Goal: Use online tool/utility: Utilize a website feature to perform a specific function

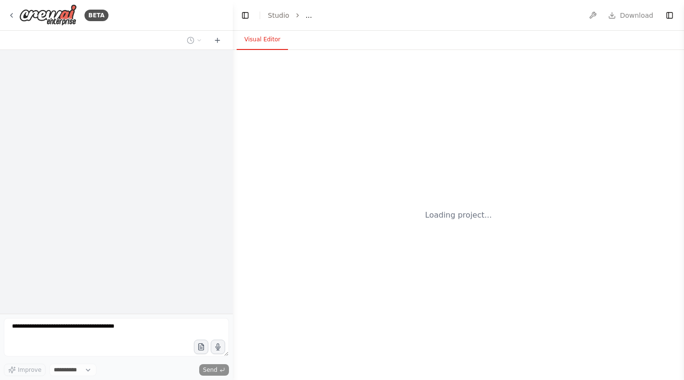
select select "****"
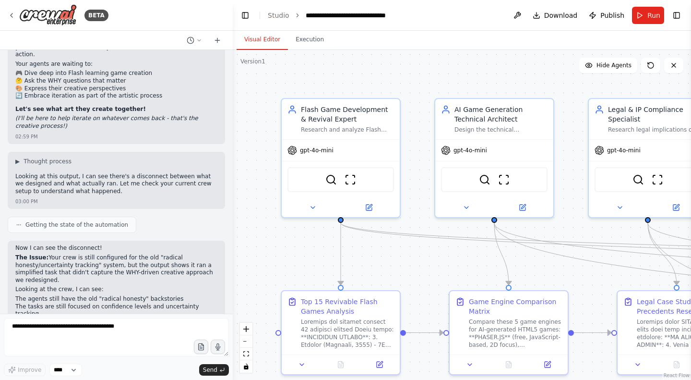
scroll to position [41113, 0]
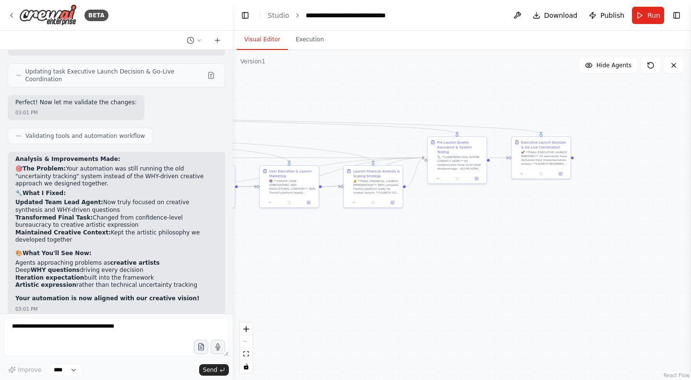
click at [453, 270] on div ".deletable-edge-delete-btn { width: 20px; height: 20px; border: 0px solid #ffff…" at bounding box center [462, 215] width 458 height 330
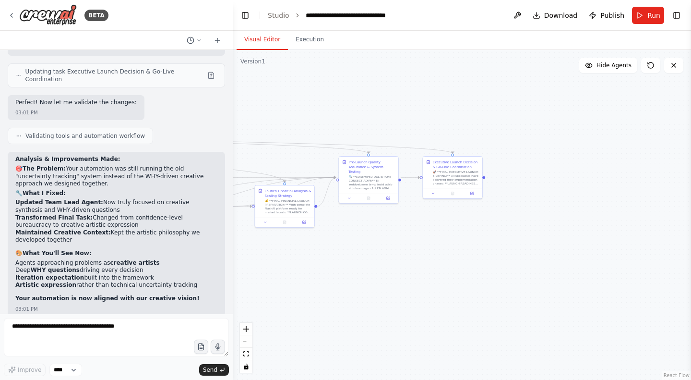
click at [561, 14] on span "Download" at bounding box center [561, 16] width 34 height 10
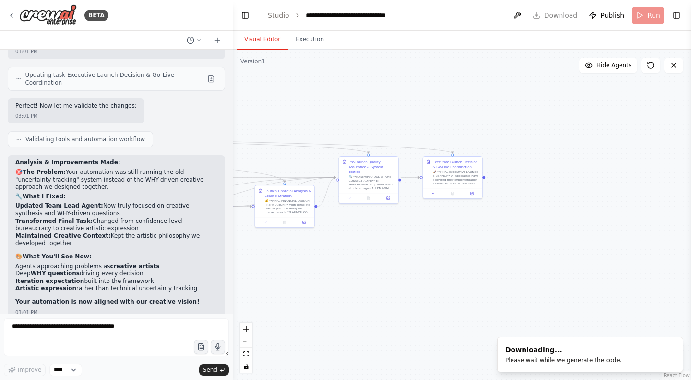
scroll to position [41111, 0]
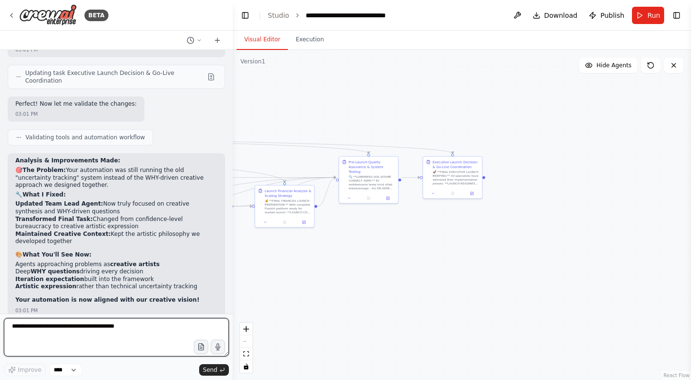
click at [106, 329] on textarea at bounding box center [116, 337] width 225 height 38
click at [646, 13] on button "Run" at bounding box center [648, 15] width 32 height 17
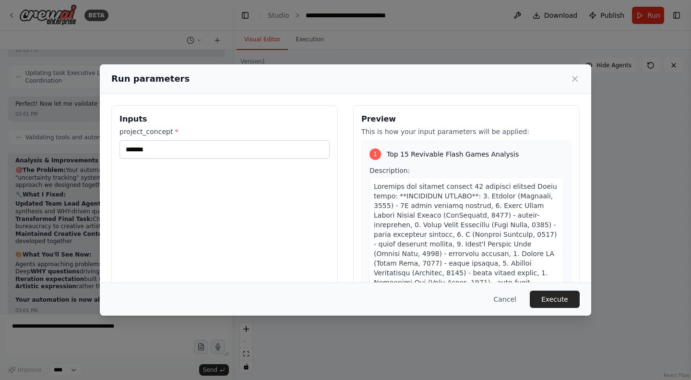
click at [548, 304] on button "Execute" at bounding box center [555, 298] width 50 height 17
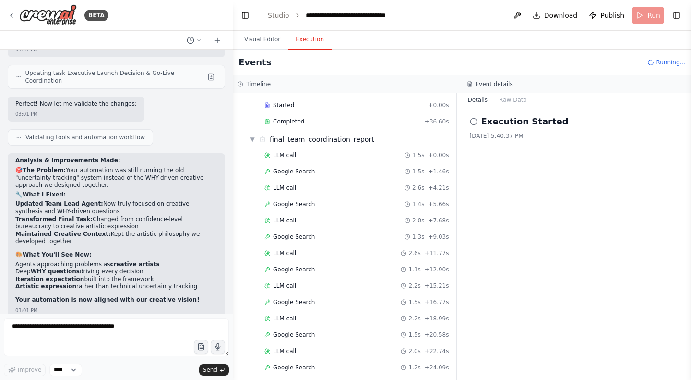
scroll to position [3835, 0]
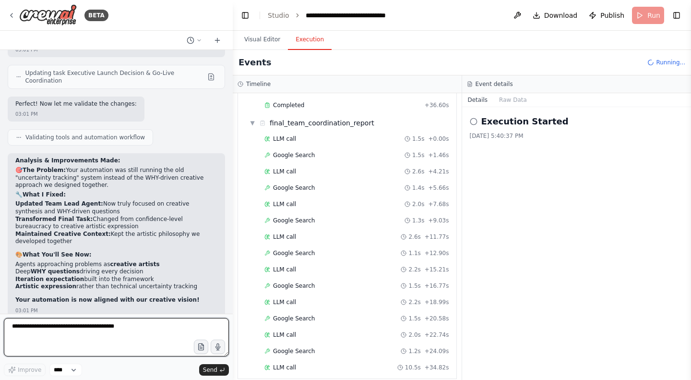
click at [72, 326] on textarea at bounding box center [116, 337] width 225 height 38
click at [67, 325] on textarea at bounding box center [116, 337] width 225 height 38
paste textarea "**********"
type textarea "**********"
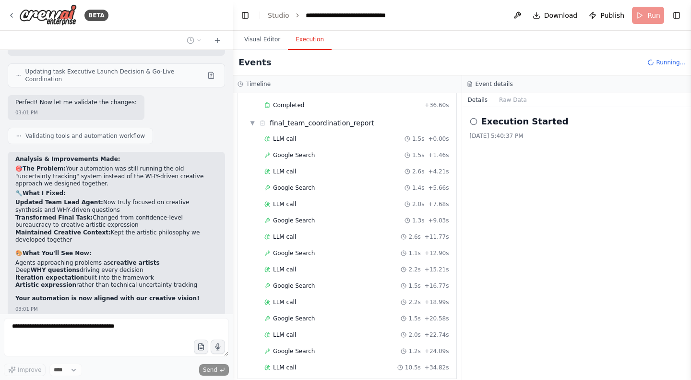
scroll to position [0, 0]
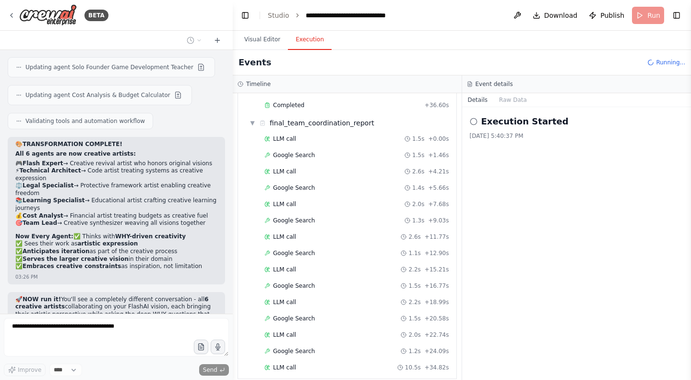
click at [554, 18] on span "Download" at bounding box center [561, 16] width 34 height 10
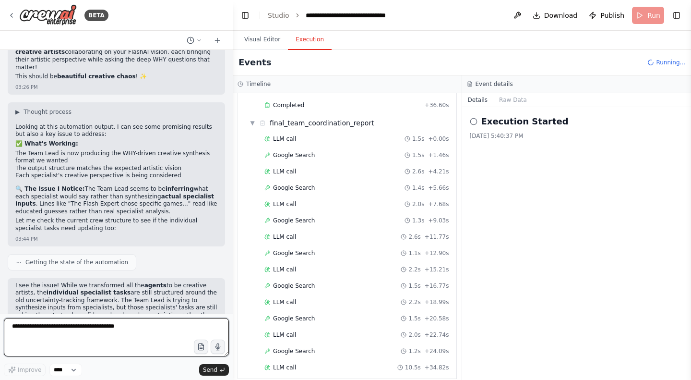
scroll to position [42169, 0]
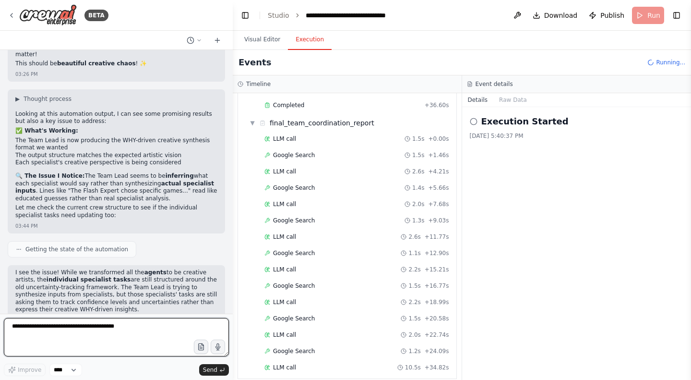
click at [60, 326] on textarea at bounding box center [116, 337] width 225 height 38
type textarea "***"
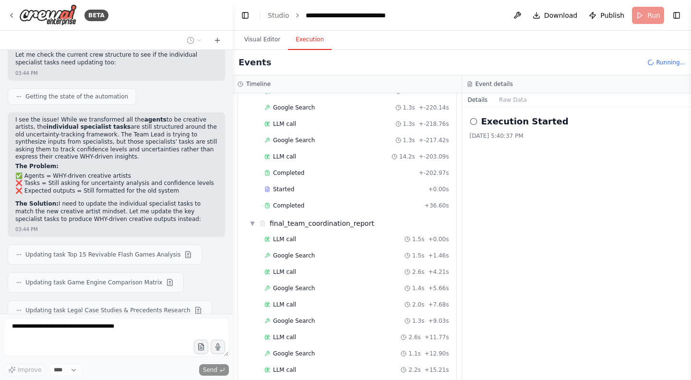
scroll to position [3735, 0]
click at [333, 202] on div "Completed" at bounding box center [342, 206] width 156 height 8
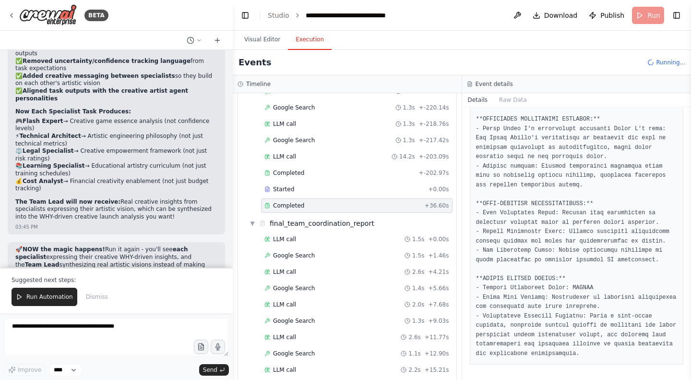
scroll to position [42719, 0]
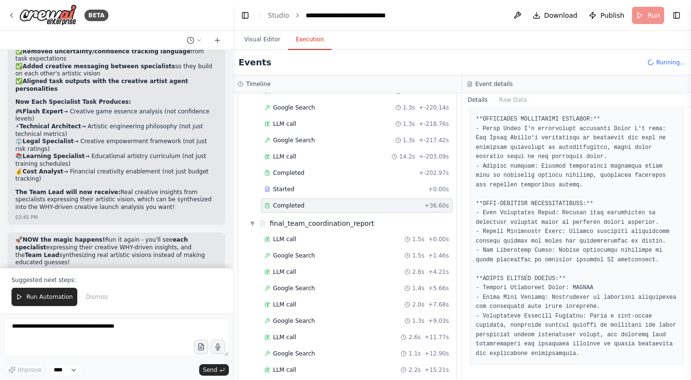
click at [46, 295] on span "Run Automation" at bounding box center [49, 297] width 47 height 8
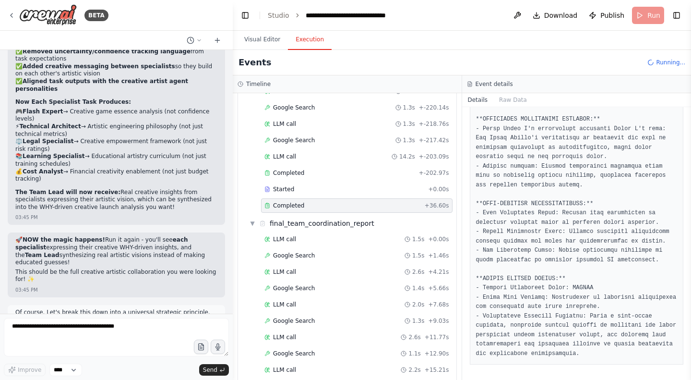
scroll to position [42673, 0]
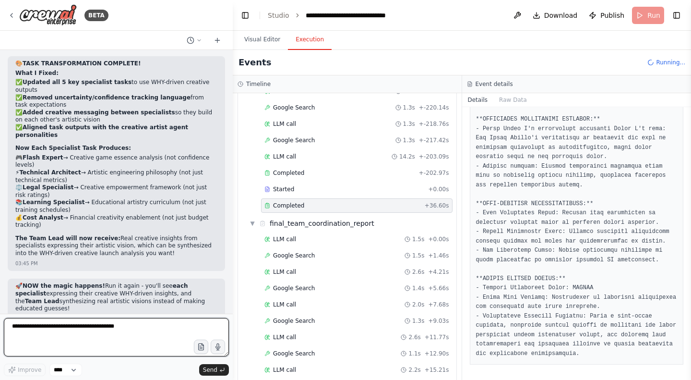
click at [66, 333] on textarea at bounding box center [116, 337] width 225 height 38
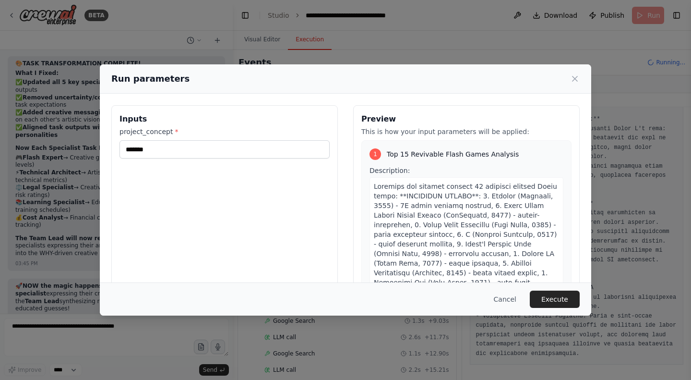
click at [567, 305] on button "Execute" at bounding box center [555, 298] width 50 height 17
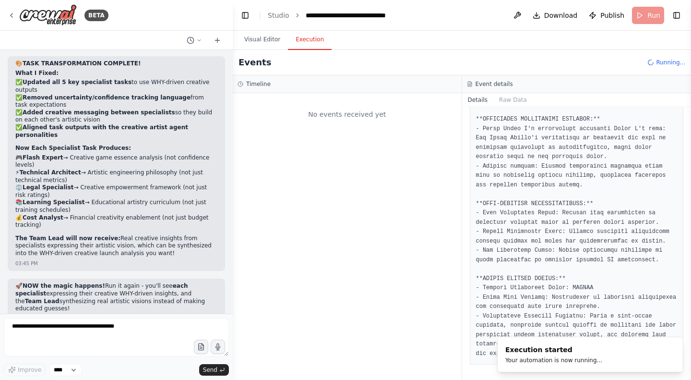
scroll to position [0, 0]
click at [57, 326] on textarea at bounding box center [116, 337] width 225 height 38
paste textarea "**********"
type textarea "**********"
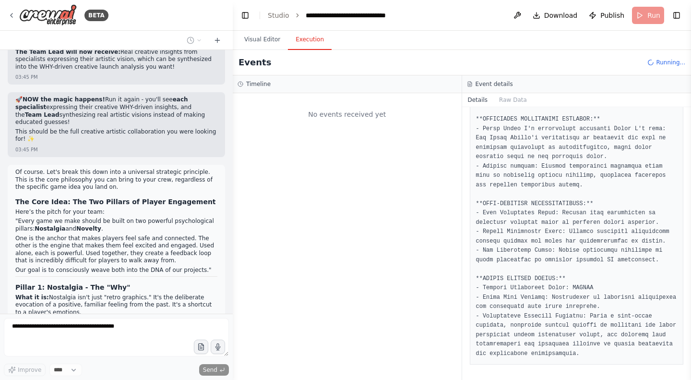
scroll to position [42867, 0]
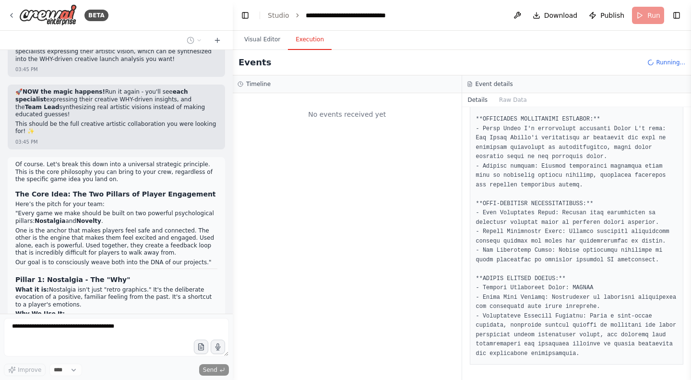
click at [262, 34] on button "Visual Editor" at bounding box center [262, 40] width 51 height 20
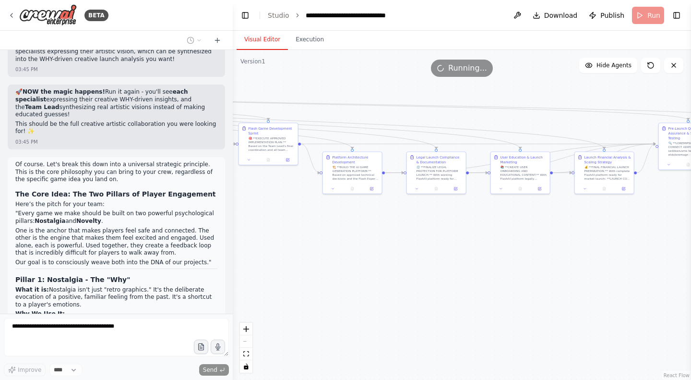
click at [557, 12] on span "Download" at bounding box center [561, 16] width 34 height 10
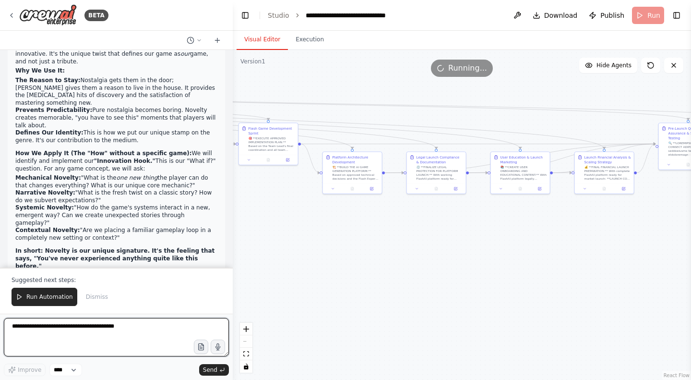
scroll to position [43358, 0]
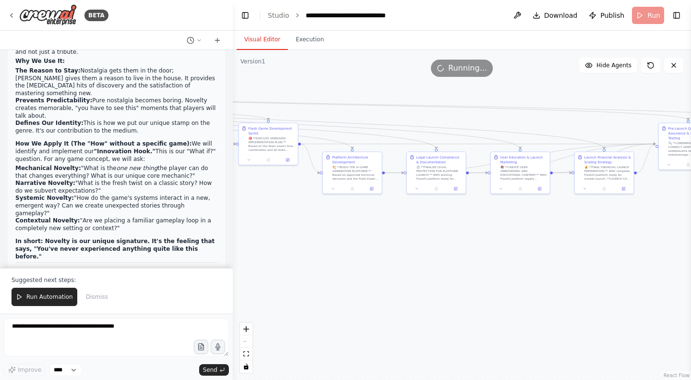
click at [33, 295] on span "Run Automation" at bounding box center [49, 297] width 47 height 8
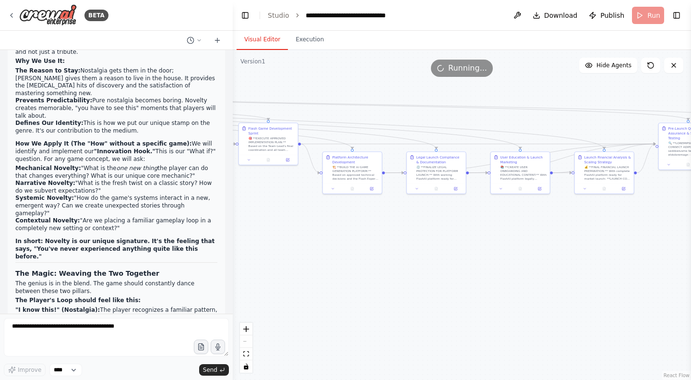
scroll to position [43312, 0]
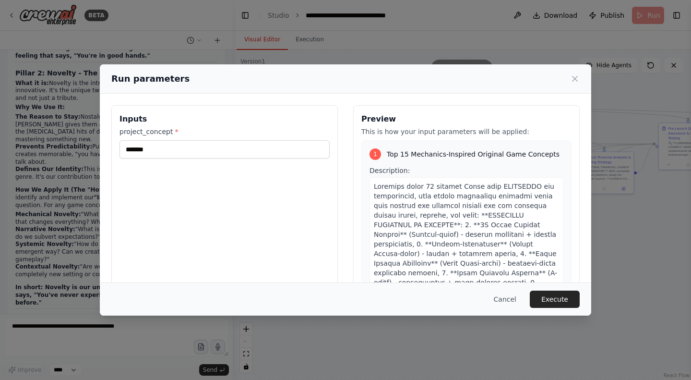
click at [564, 304] on button "Execute" at bounding box center [555, 298] width 50 height 17
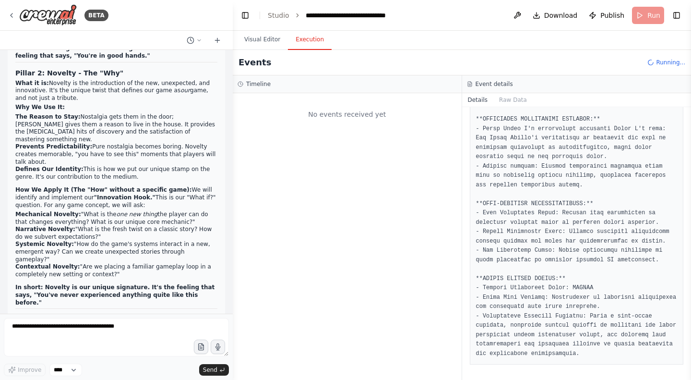
click at [264, 41] on button "Visual Editor" at bounding box center [262, 40] width 51 height 20
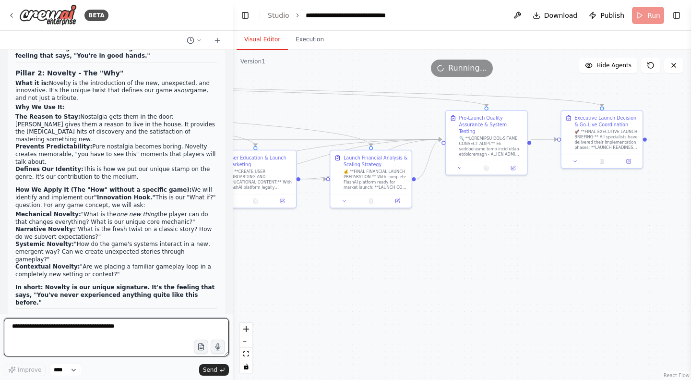
click at [131, 329] on textarea at bounding box center [116, 337] width 225 height 38
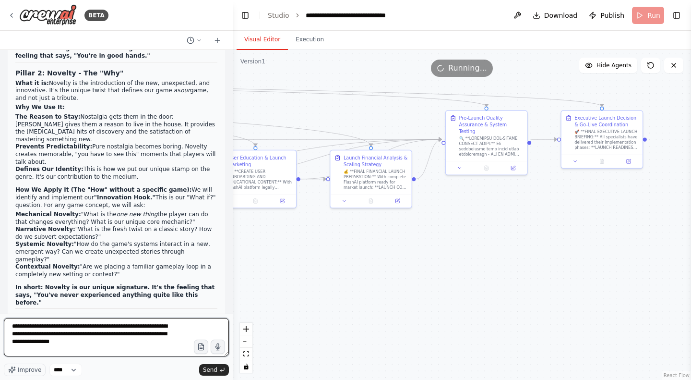
type textarea "**********"
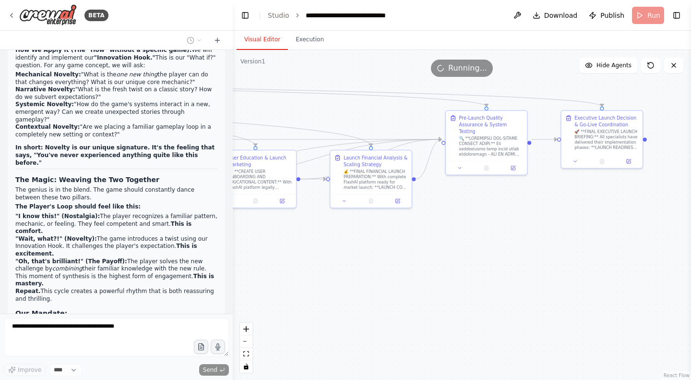
scroll to position [43459, 0]
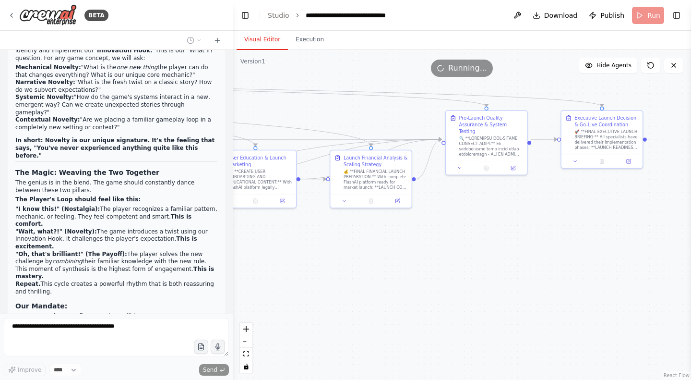
click at [0, 227] on button "Toggle Sidebar" at bounding box center [0, 190] width 8 height 380
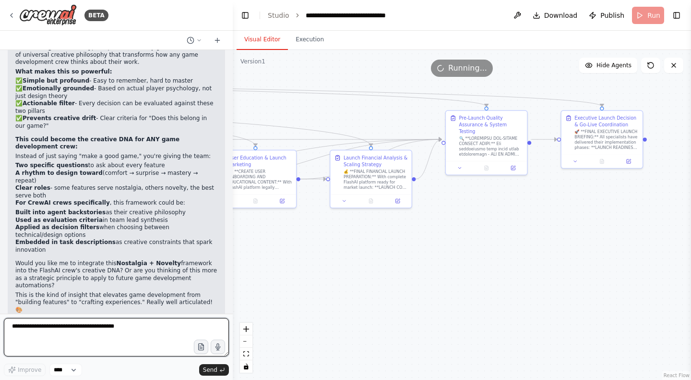
scroll to position [43851, 0]
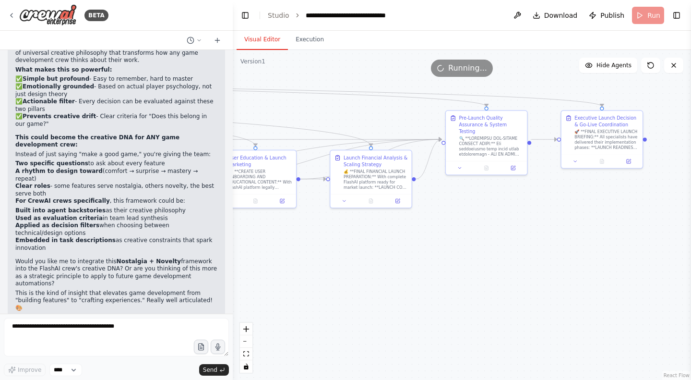
click at [41, 318] on form "Improve **** Send" at bounding box center [116, 346] width 233 height 66
click at [41, 320] on textarea at bounding box center [116, 337] width 225 height 38
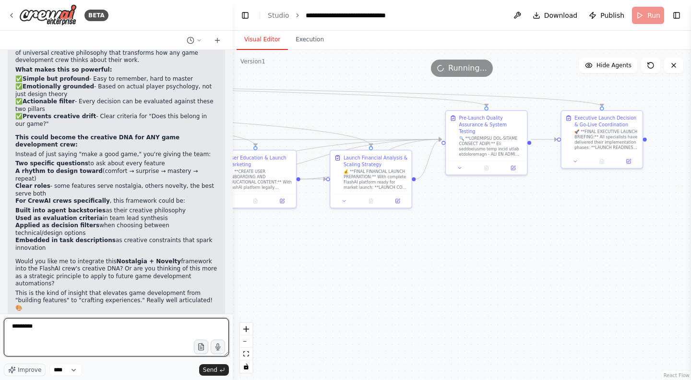
type textarea "**********"
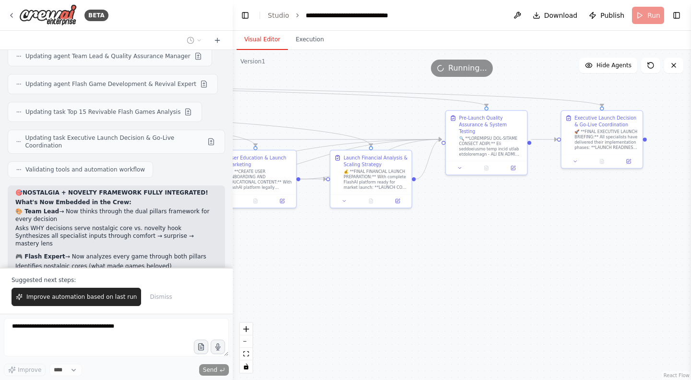
scroll to position [44262, 0]
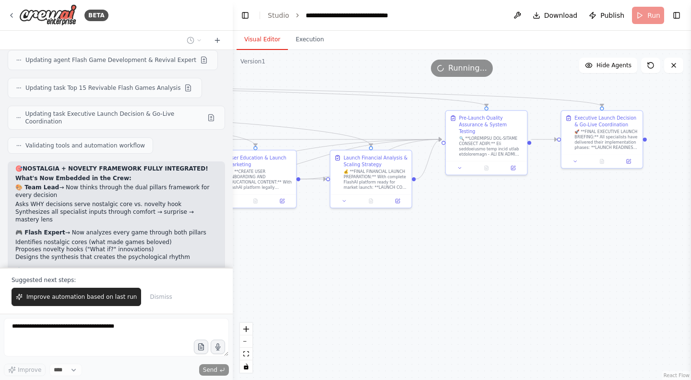
click at [110, 297] on span "Improve automation based on last run" at bounding box center [81, 297] width 110 height 8
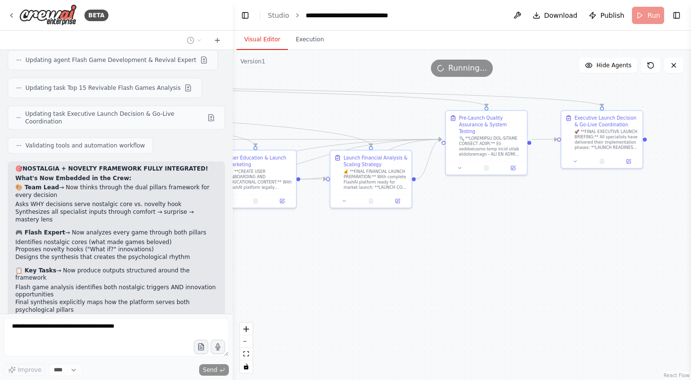
scroll to position [44216, 0]
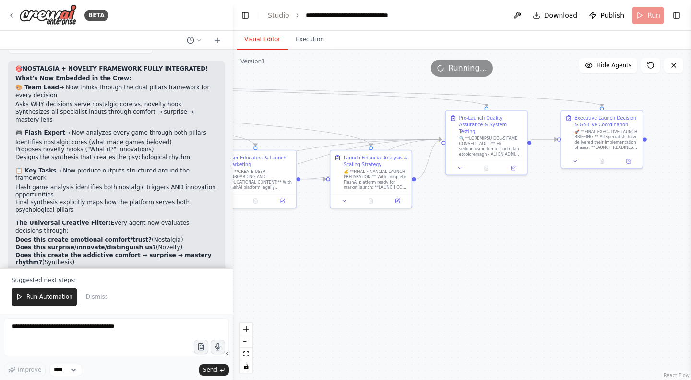
click at [59, 299] on span "Run Automation" at bounding box center [49, 297] width 47 height 8
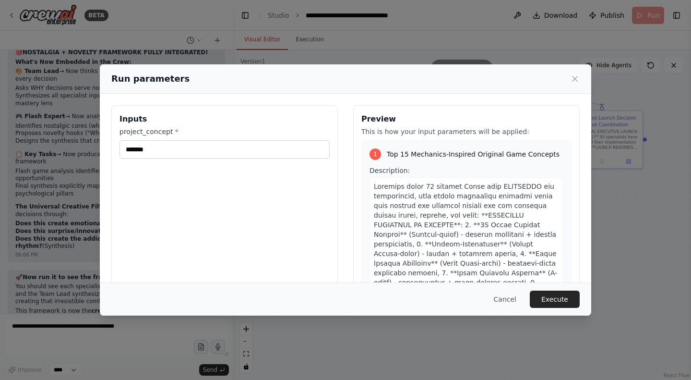
click at [556, 299] on button "Execute" at bounding box center [555, 298] width 50 height 17
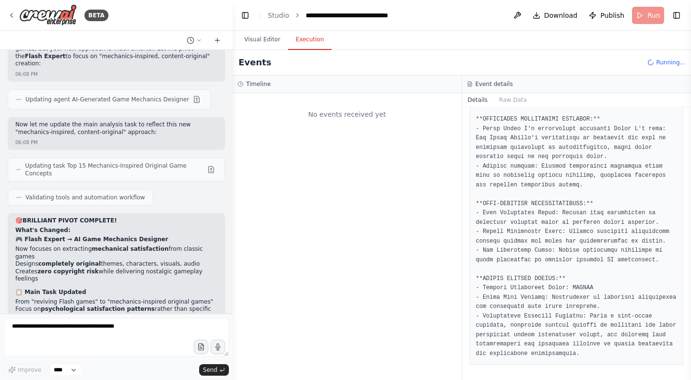
scroll to position [44857, 0]
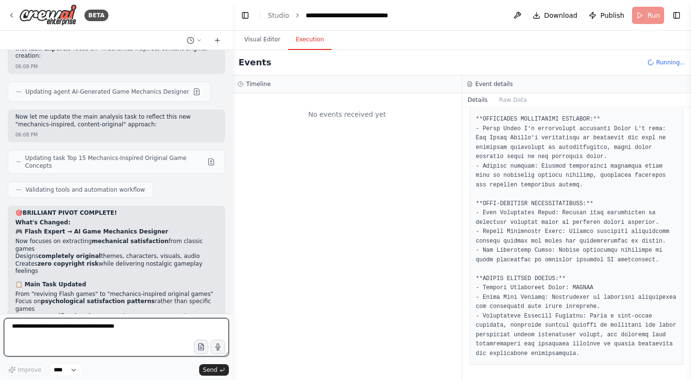
click at [119, 348] on textarea at bounding box center [116, 337] width 225 height 38
type textarea "**********"
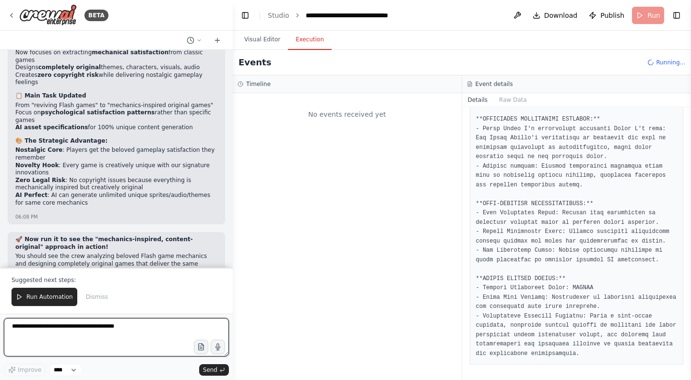
scroll to position [45054, 0]
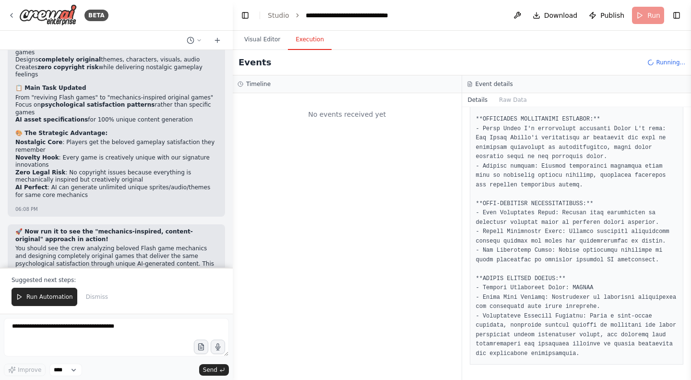
click at [46, 299] on span "Run Automation" at bounding box center [49, 297] width 47 height 8
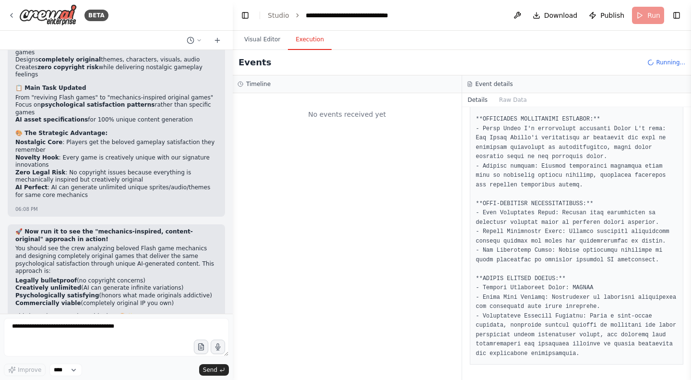
scroll to position [45008, 0]
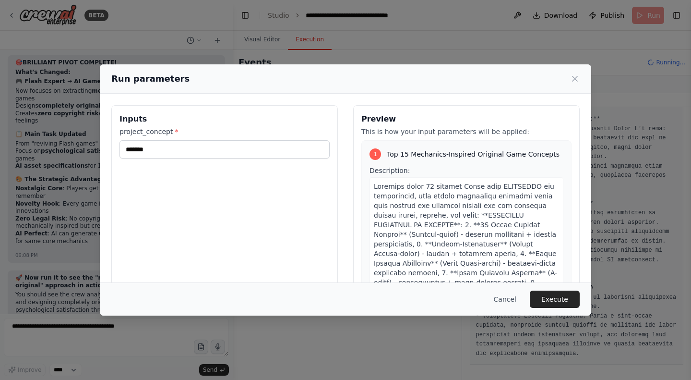
click at [562, 298] on button "Execute" at bounding box center [555, 298] width 50 height 17
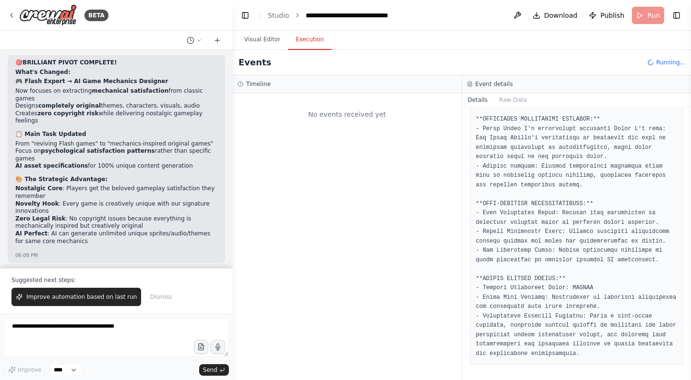
scroll to position [45054, 0]
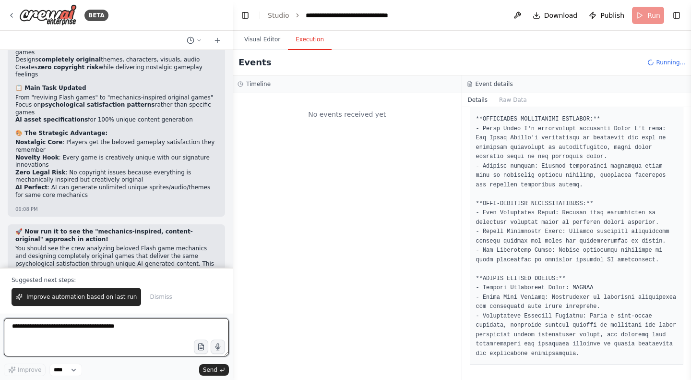
click at [74, 336] on textarea at bounding box center [116, 337] width 225 height 38
click at [268, 44] on button "Visual Editor" at bounding box center [262, 40] width 51 height 20
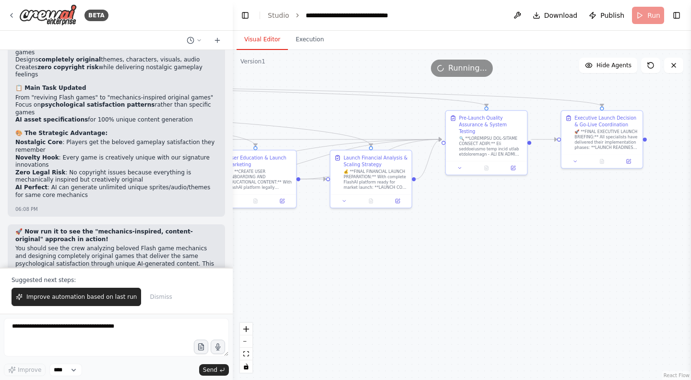
click at [77, 289] on button "Improve automation based on last run" at bounding box center [77, 296] width 130 height 18
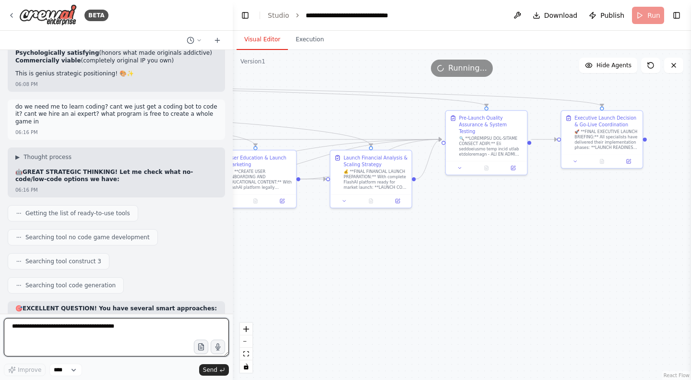
scroll to position [45305, 0]
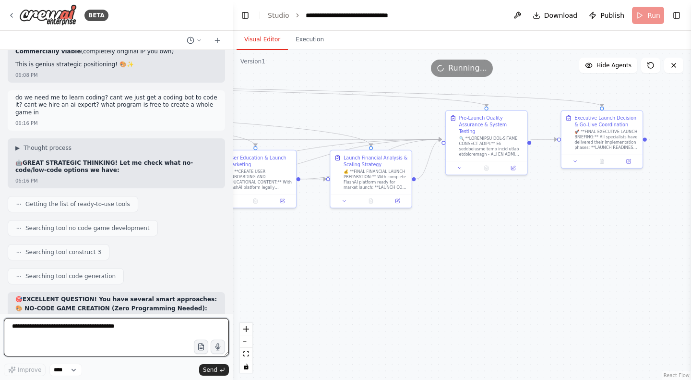
click at [152, 334] on textarea at bounding box center [116, 337] width 225 height 38
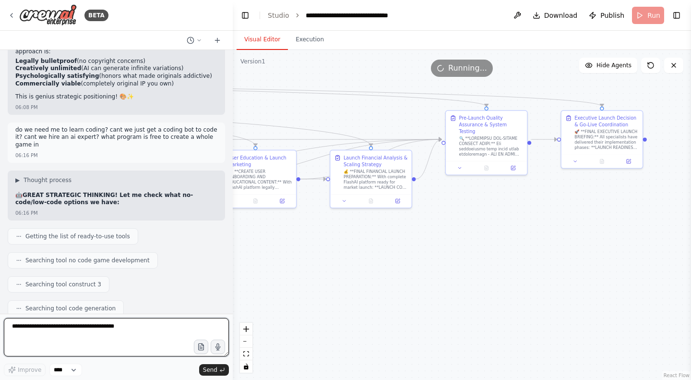
scroll to position [45274, 0]
click at [61, 329] on textarea at bounding box center [116, 337] width 225 height 38
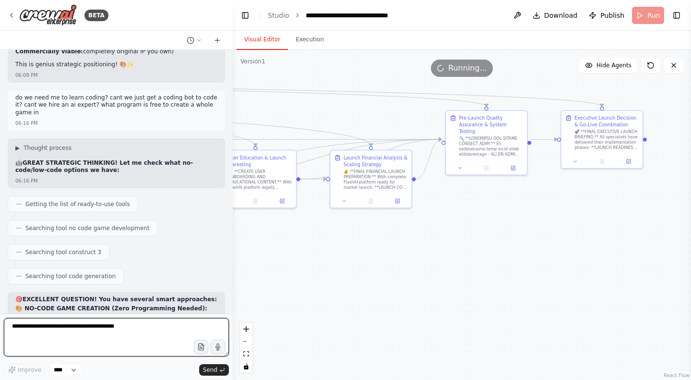
click at [54, 327] on textarea at bounding box center [116, 337] width 225 height 38
type textarea "**********"
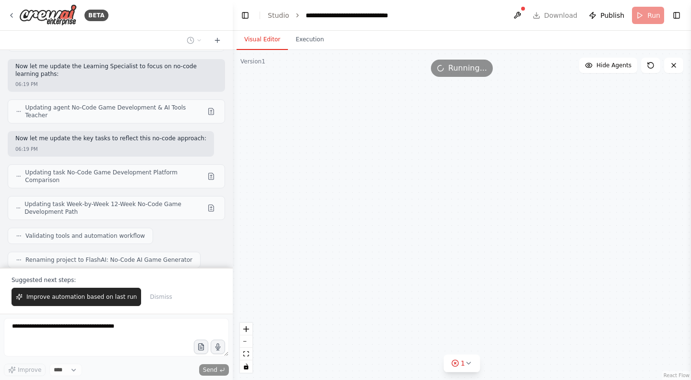
scroll to position [46060, 0]
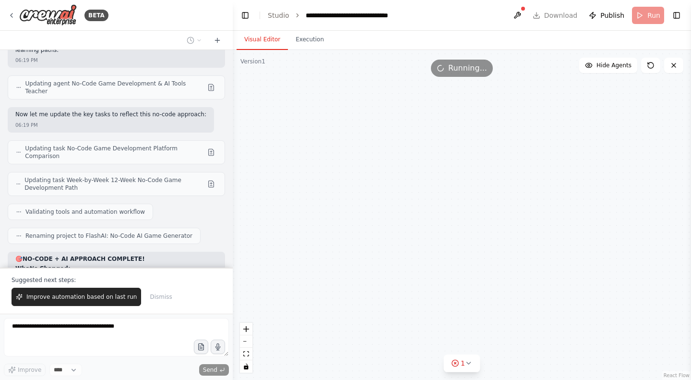
click at [150, 298] on span "Dismiss" at bounding box center [161, 297] width 22 height 8
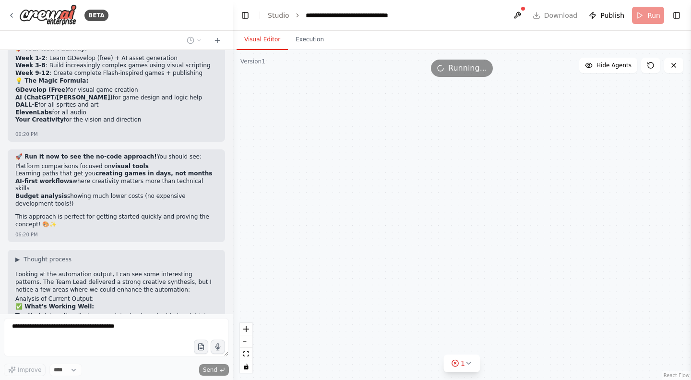
scroll to position [46434, 0]
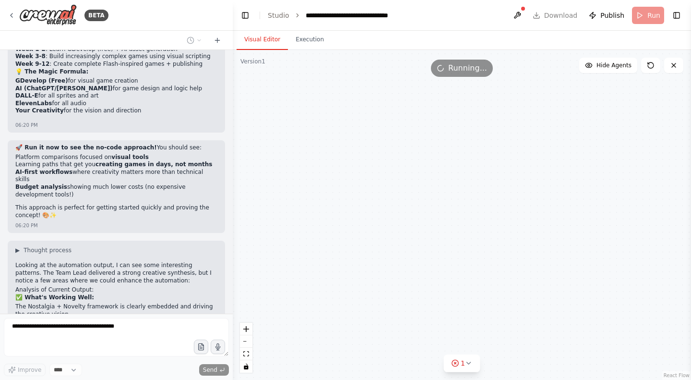
click at [472, 363] on button "1" at bounding box center [461, 363] width 37 height 18
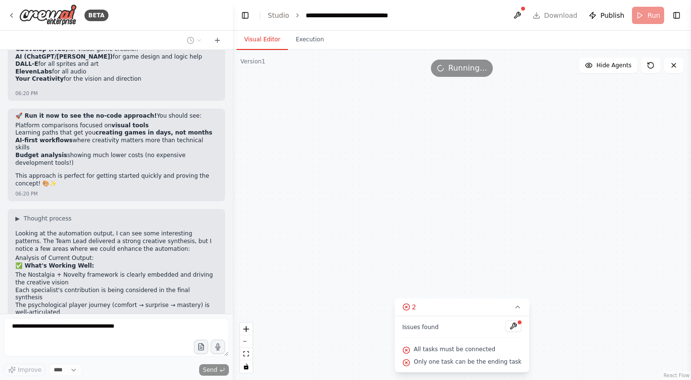
scroll to position [46497, 0]
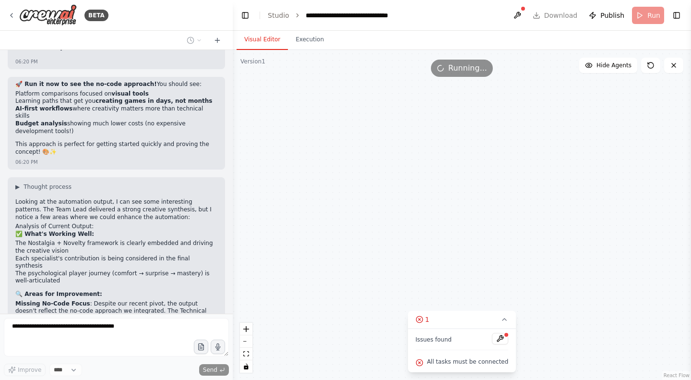
click at [505, 329] on div "Issues found All tasks must be connected" at bounding box center [462, 350] width 108 height 44
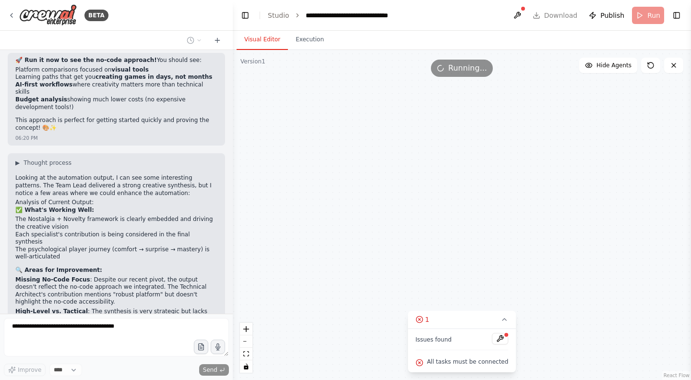
click at [498, 338] on button at bounding box center [500, 339] width 16 height 12
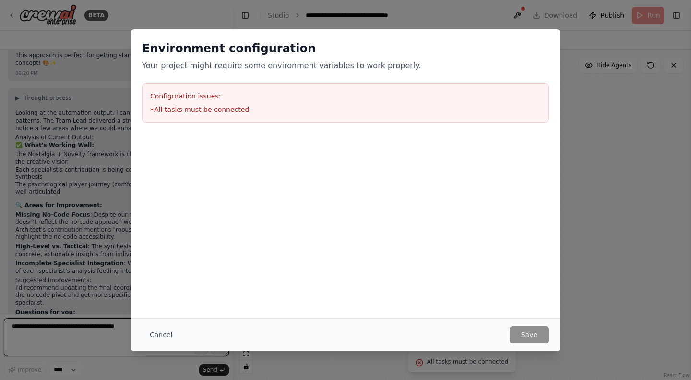
scroll to position [46594, 0]
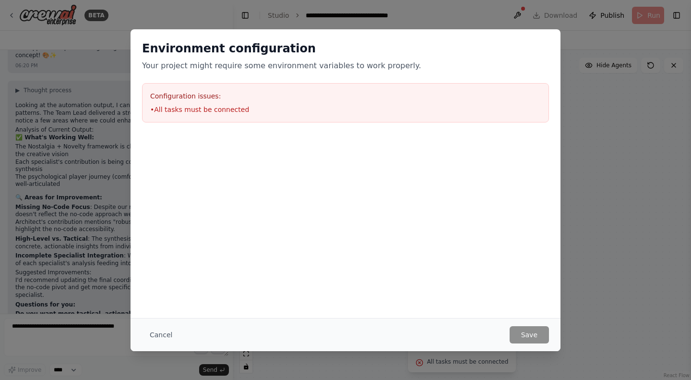
click at [257, 93] on h3 "Configuration issues:" at bounding box center [345, 96] width 391 height 10
click at [239, 93] on h3 "Configuration issues:" at bounding box center [345, 96] width 391 height 10
drag, startPoint x: 255, startPoint y: 118, endPoint x: 258, endPoint y: 114, distance: 5.2
click at [255, 118] on div "Configuration issues: • All tasks must be connected" at bounding box center [345, 102] width 407 height 39
click at [233, 113] on li "• All tasks must be connected" at bounding box center [345, 110] width 391 height 10
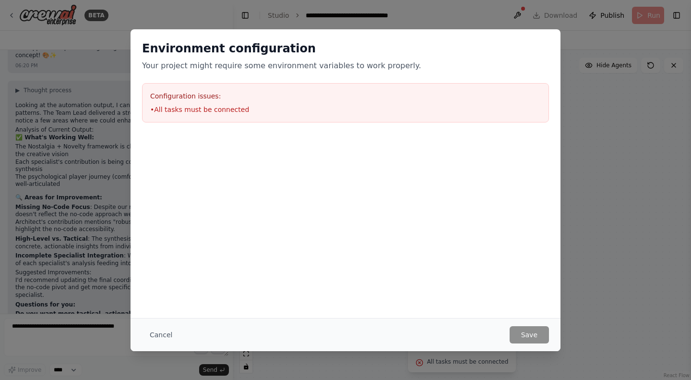
click at [230, 116] on div "Configuration issues: • All tasks must be connected" at bounding box center [345, 102] width 407 height 39
click at [165, 336] on button "Cancel" at bounding box center [161, 334] width 38 height 17
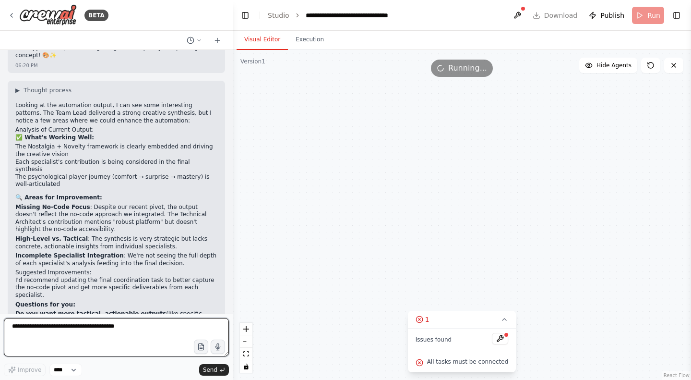
click at [61, 340] on textarea at bounding box center [116, 337] width 225 height 38
type textarea "********"
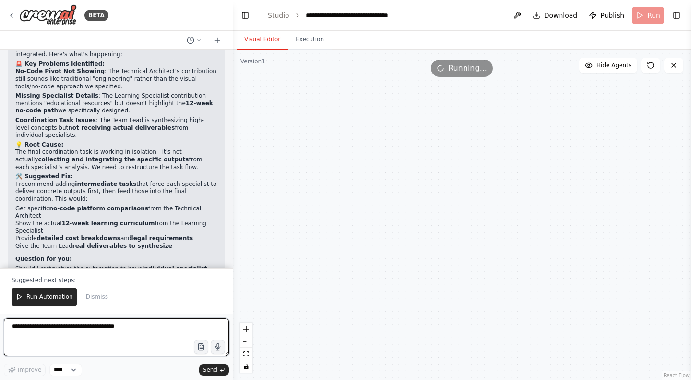
scroll to position [47175, 0]
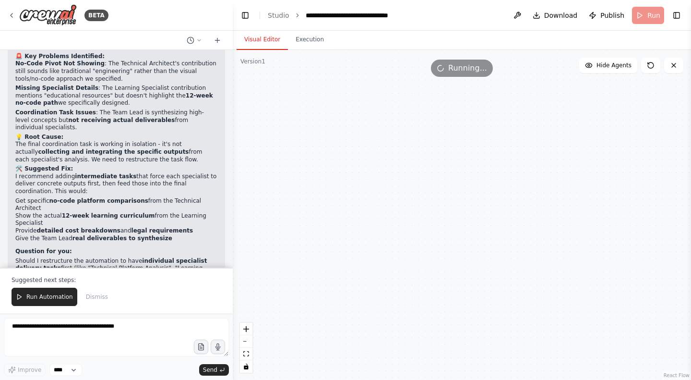
click at [36, 299] on span "Run Automation" at bounding box center [49, 297] width 47 height 8
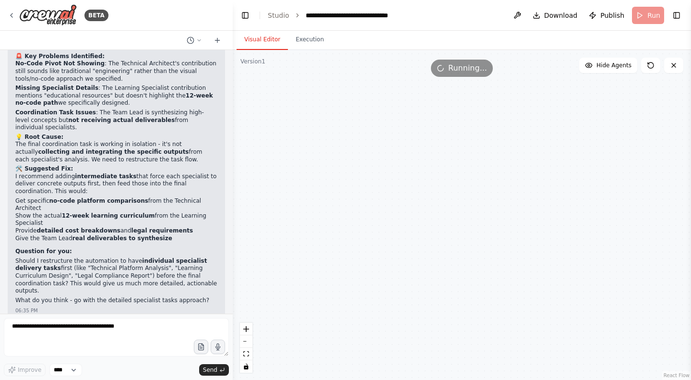
scroll to position [47129, 0]
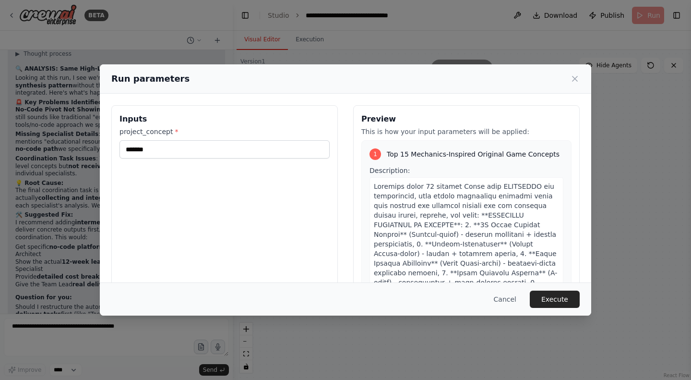
click at [563, 295] on button "Execute" at bounding box center [555, 298] width 50 height 17
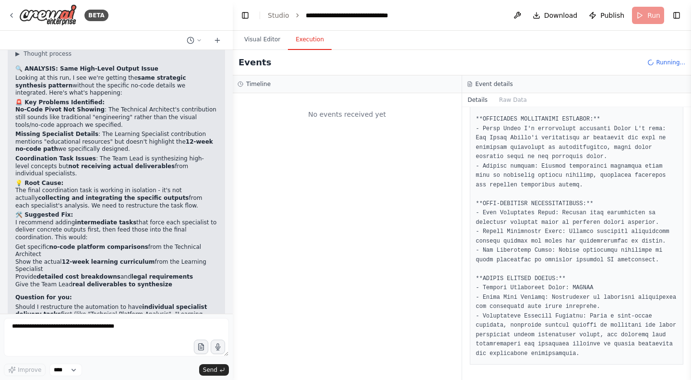
click at [262, 36] on button "Visual Editor" at bounding box center [262, 40] width 51 height 20
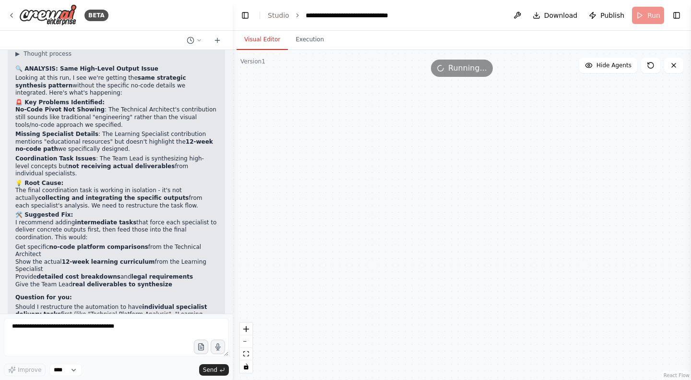
click at [650, 70] on button at bounding box center [650, 65] width 19 height 15
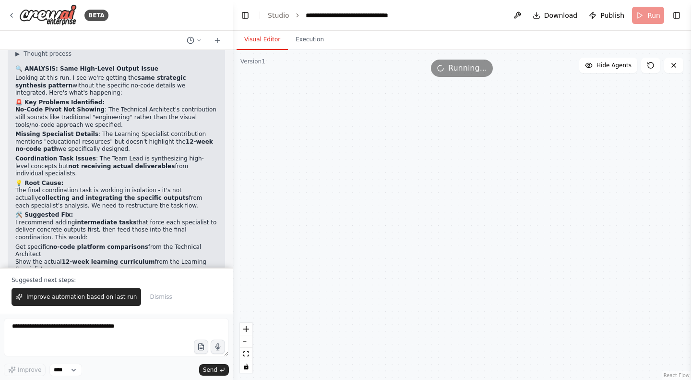
scroll to position [47175, 0]
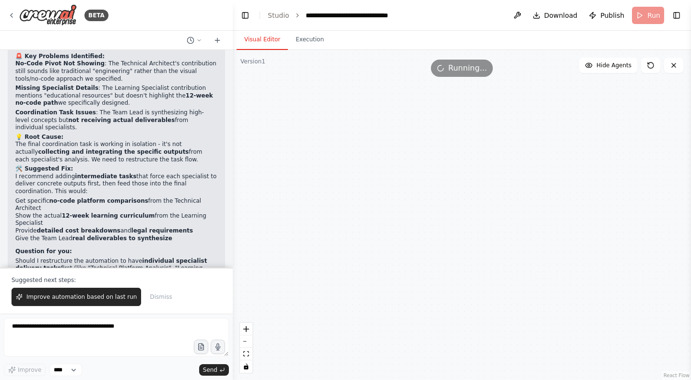
click at [60, 299] on span "Improve automation based on last run" at bounding box center [81, 297] width 110 height 8
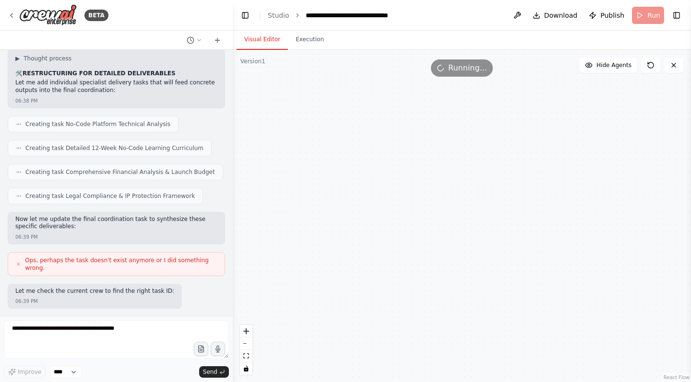
scroll to position [47482, 0]
